Goal: Go to known website: Go to known website

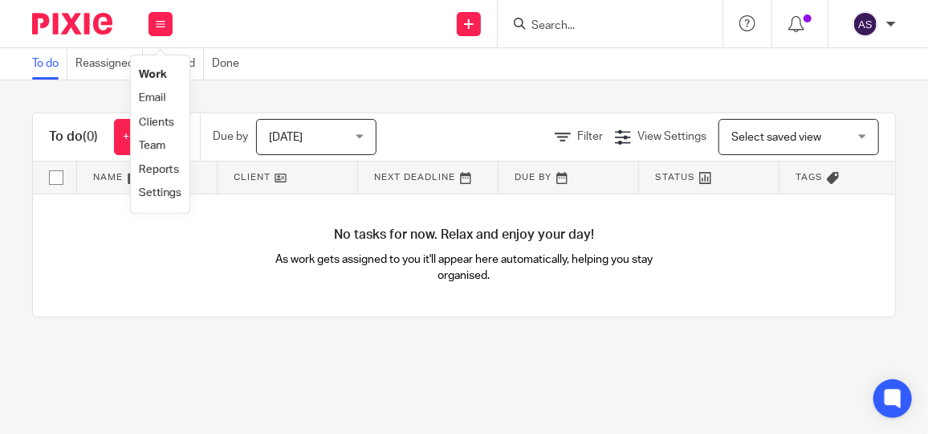
click at [162, 120] on link "Clients" at bounding box center [156, 121] width 35 height 11
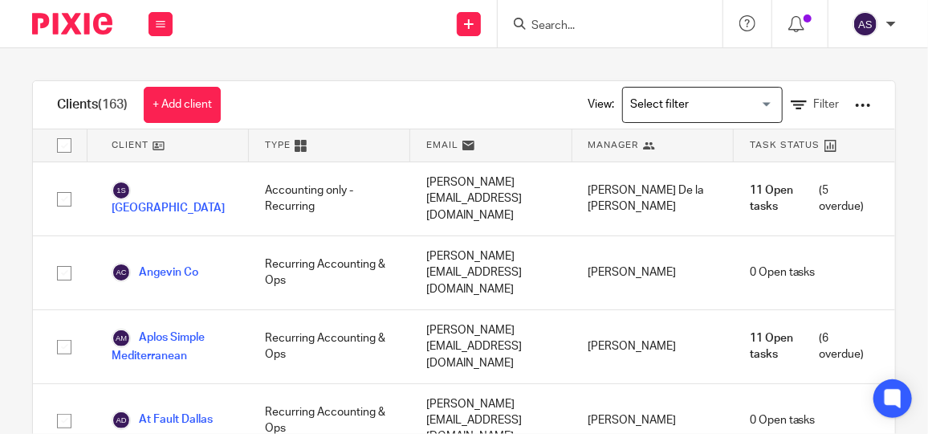
scroll to position [3543, 0]
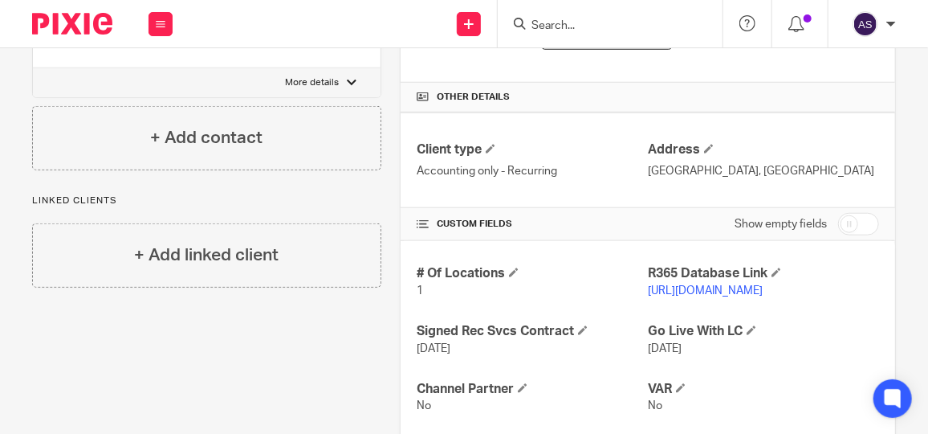
scroll to position [511, 0]
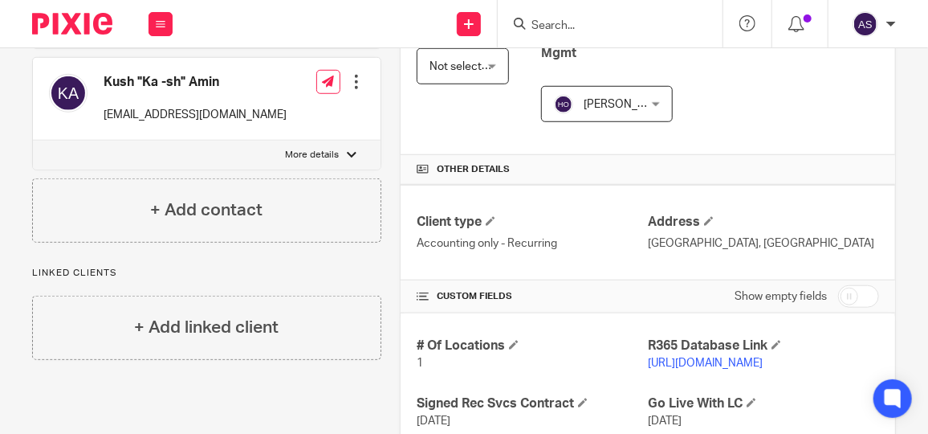
click at [759, 360] on link "https://kdkholdings.restaurant365.com" at bounding box center [705, 362] width 115 height 11
